Goal: Task Accomplishment & Management: Complete application form

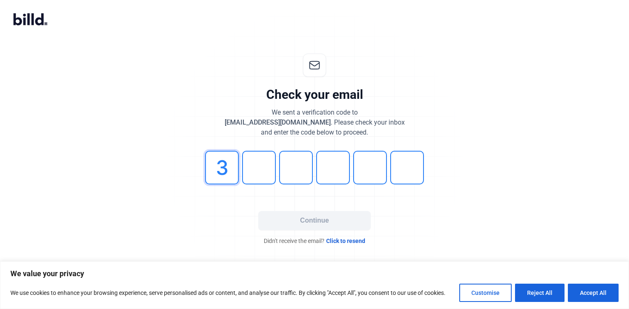
type input "3"
type input "1"
type input "6"
type input "7"
type input "1"
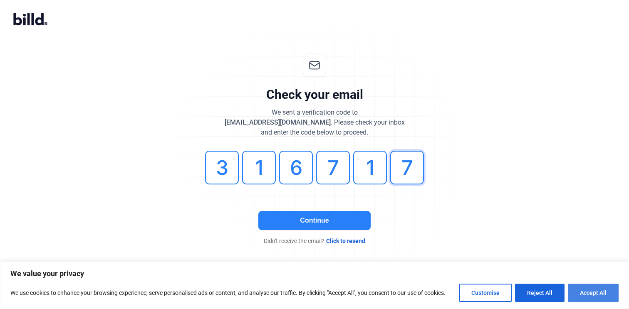
type input "7"
click at [595, 293] on button "Accept All" at bounding box center [592, 293] width 51 height 18
checkbox input "true"
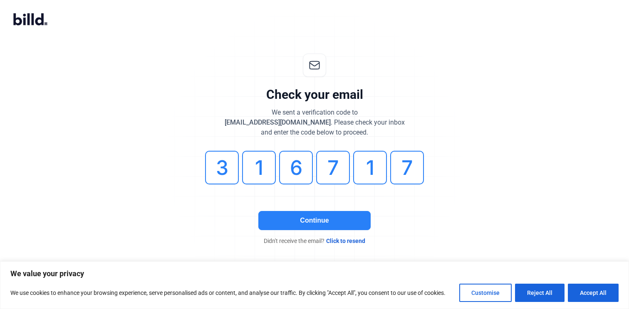
checkbox input "true"
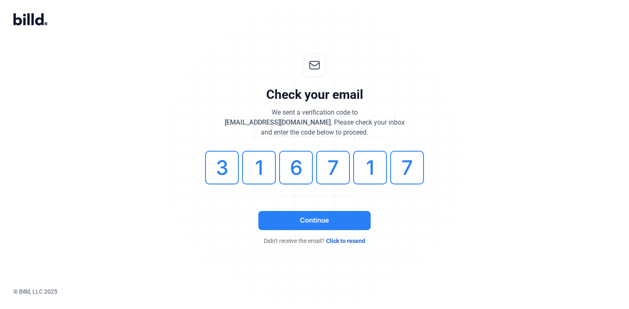
click at [311, 218] on button "Continue" at bounding box center [314, 220] width 112 height 19
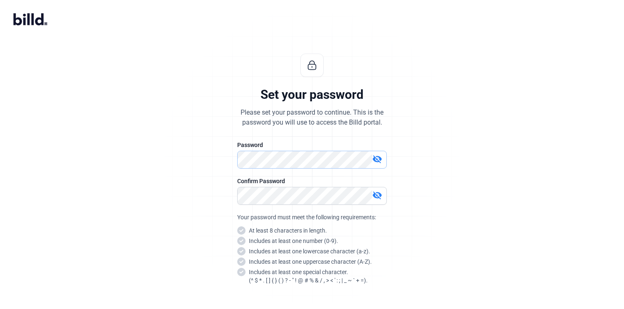
click at [228, 156] on div "Set your password Please set your password to continue. This is the password yo…" at bounding box center [312, 200] width 276 height 320
click at [235, 160] on div "Set your password Please set your password to continue. This is the password yo…" at bounding box center [312, 200] width 276 height 320
click at [380, 157] on mat-icon "visibility_off" at bounding box center [377, 159] width 10 height 10
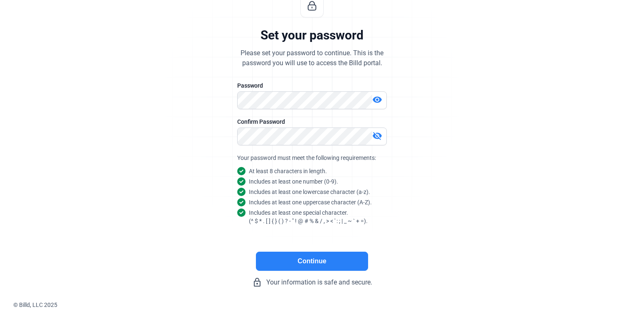
click at [319, 258] on button "Continue" at bounding box center [312, 261] width 112 height 19
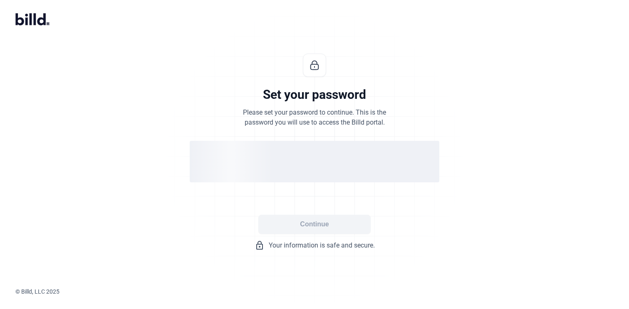
scroll to position [0, 0]
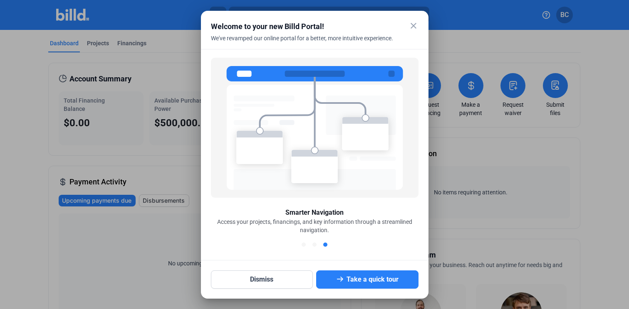
click at [413, 23] on mat-icon "close" at bounding box center [413, 26] width 10 height 10
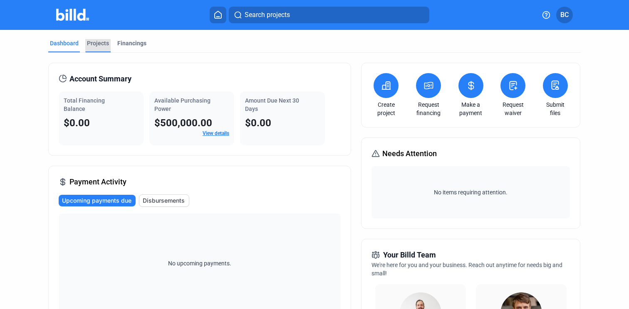
click at [97, 40] on div "Projects" at bounding box center [98, 43] width 22 height 8
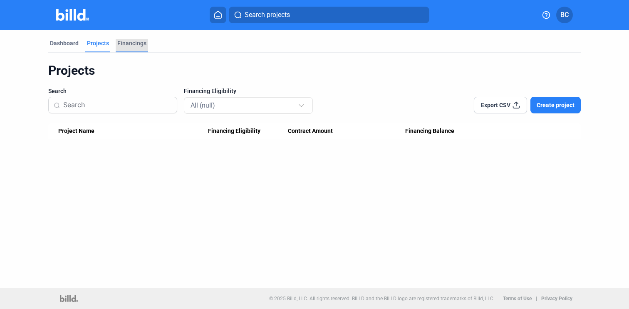
click at [130, 43] on div "Financings" at bounding box center [131, 43] width 29 height 8
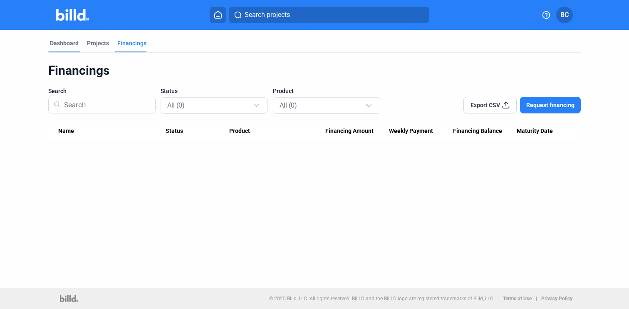
click at [55, 44] on div "Dashboard" at bounding box center [64, 43] width 29 height 8
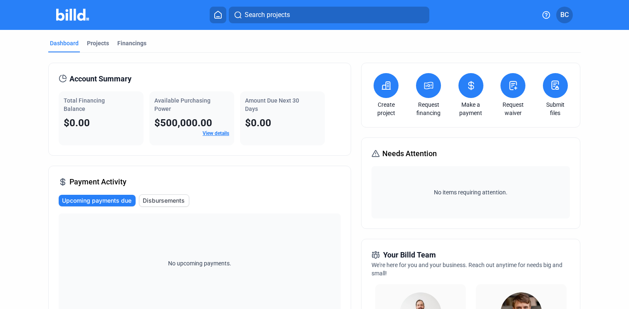
click at [385, 83] on icon at bounding box center [386, 85] width 8 height 7
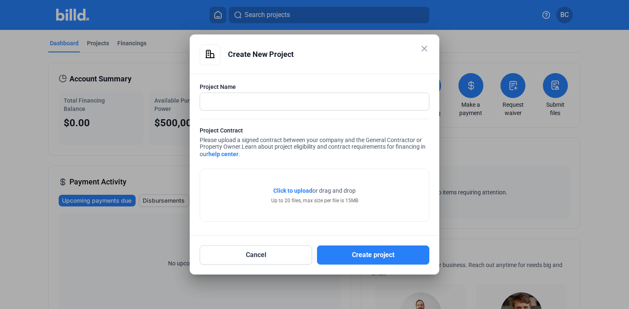
click at [422, 49] on mat-icon "close" at bounding box center [424, 49] width 10 height 10
